Goal: Task Accomplishment & Management: Manage account settings

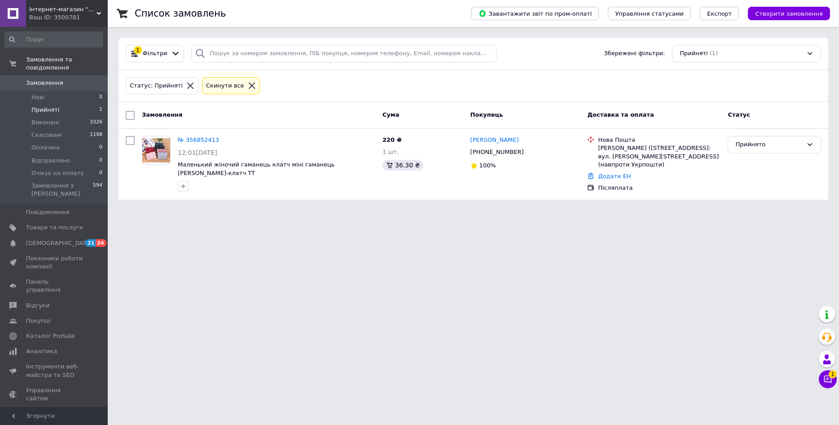
click at [66, 12] on span "Інтернет-магазин "Tik-tak"" at bounding box center [62, 9] width 67 height 8
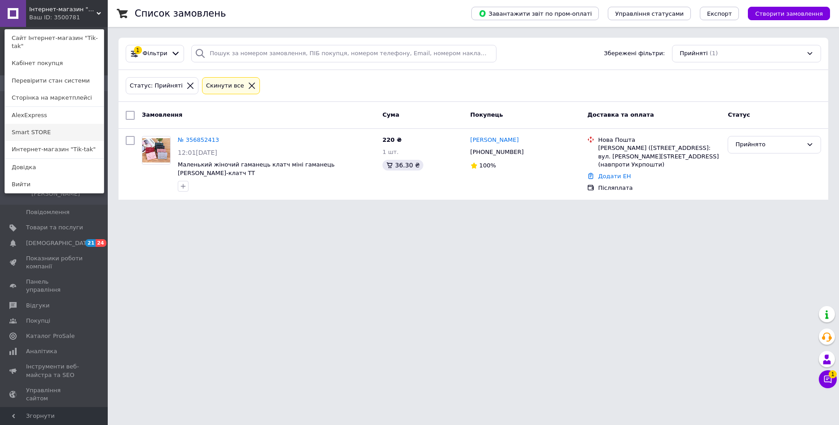
click at [39, 124] on link "Smart STORE" at bounding box center [54, 132] width 99 height 17
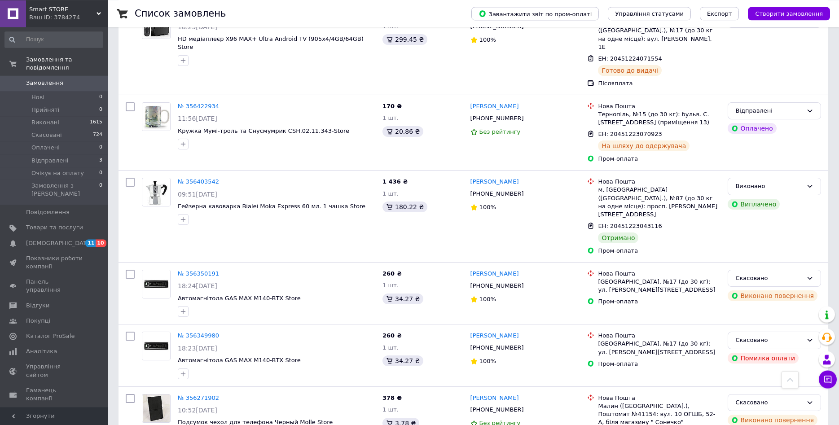
scroll to position [183, 0]
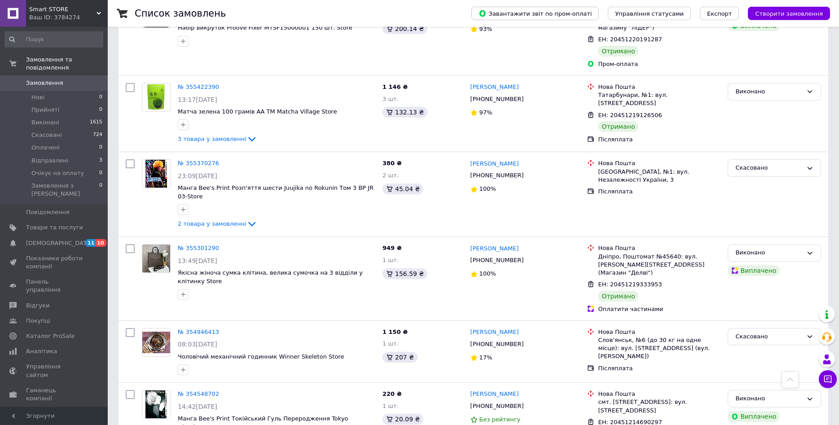
scroll to position [1145, 0]
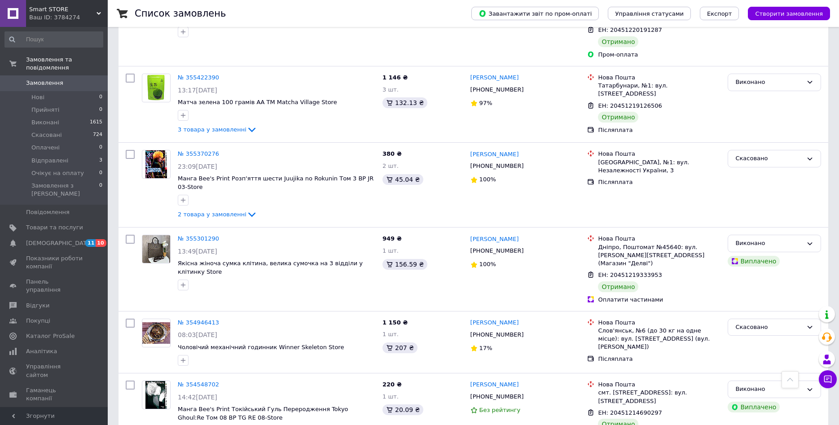
click at [45, 14] on div "Ваш ID: 3784274" at bounding box center [68, 17] width 79 height 8
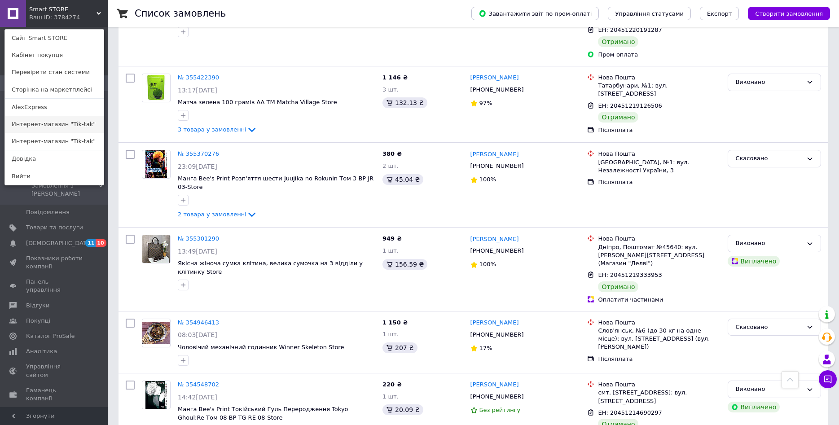
click at [53, 121] on link "Интернет-магазин "Tik-tak"" at bounding box center [54, 124] width 99 height 17
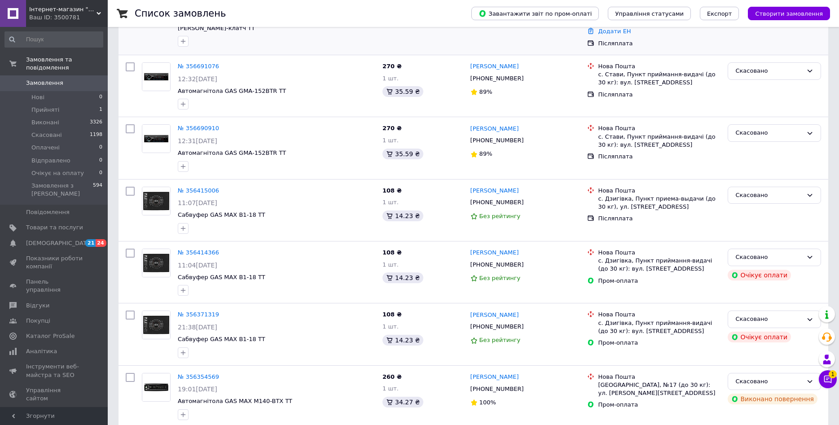
scroll to position [275, 0]
